Goal: Information Seeking & Learning: Learn about a topic

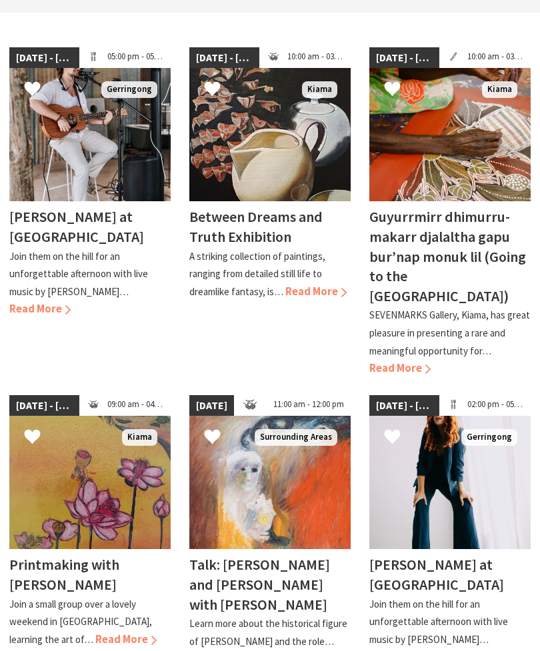
scroll to position [334, 0]
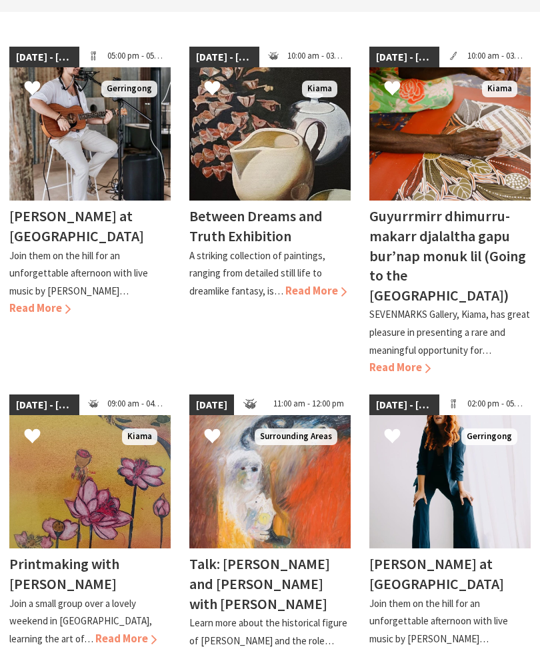
click at [410, 364] on span "Read More" at bounding box center [399, 367] width 61 height 14
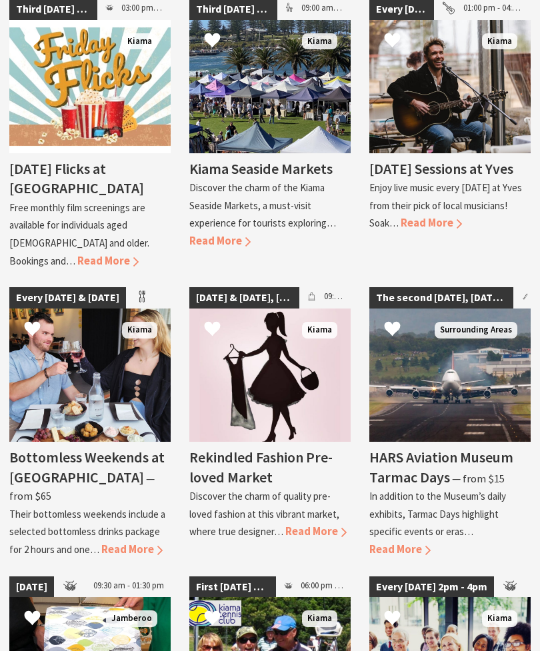
scroll to position [1783, 0]
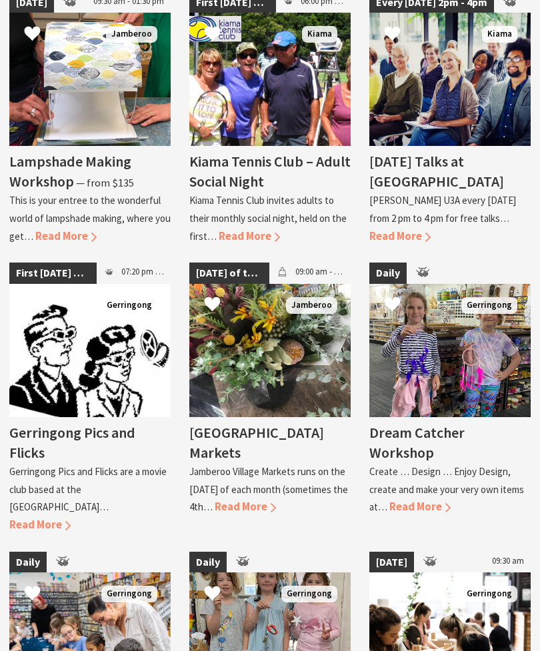
scroll to position [2367, 0]
